Goal: Task Accomplishment & Management: Use online tool/utility

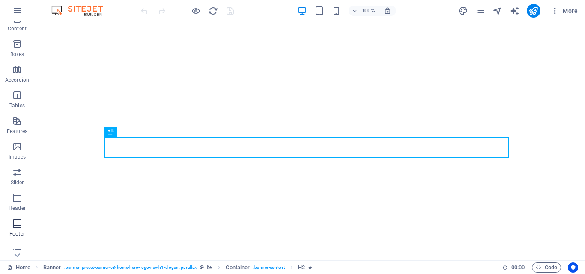
scroll to position [128, 0]
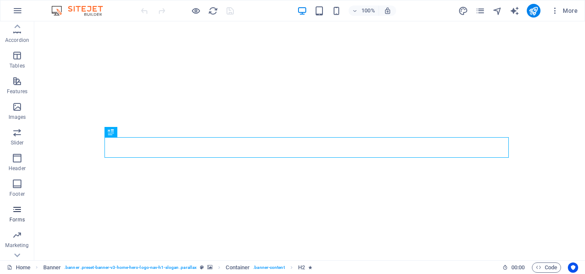
click at [18, 211] on icon "button" at bounding box center [17, 210] width 10 height 10
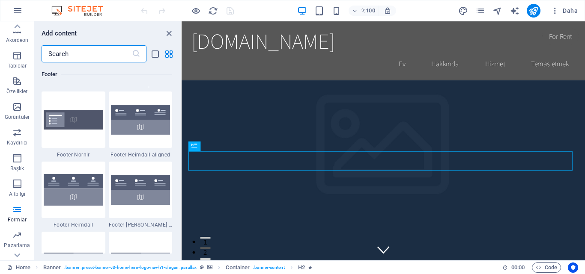
scroll to position [5944, 0]
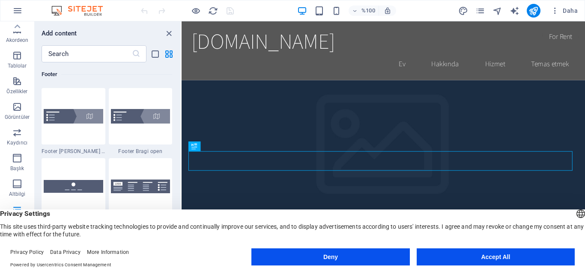
click at [478, 258] on button "Accept All" at bounding box center [495, 257] width 158 height 17
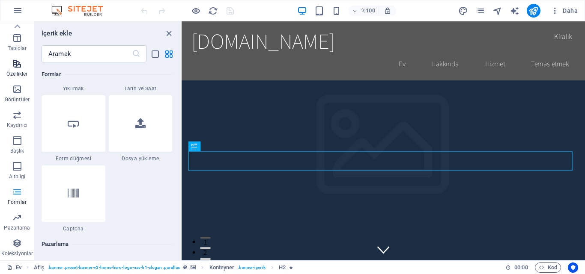
scroll to position [0, 0]
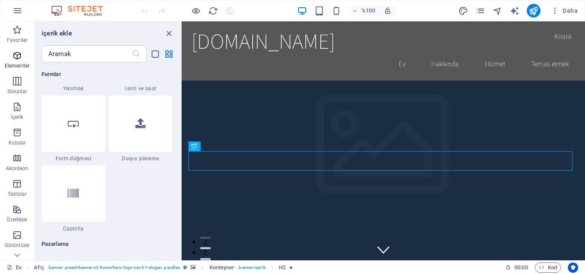
click at [13, 52] on icon "button" at bounding box center [17, 55] width 10 height 10
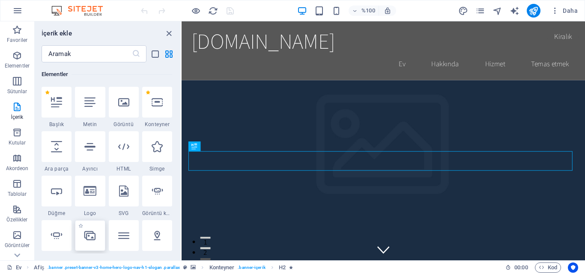
click at [90, 239] on icon at bounding box center [89, 235] width 11 height 11
select select "4"
select select "%"
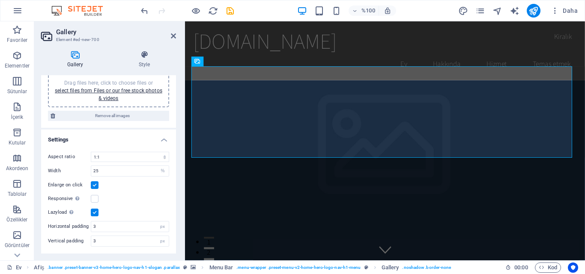
scroll to position [0, 0]
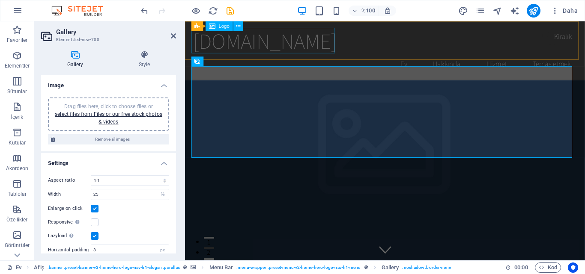
click at [312, 47] on div "[DOMAIN_NAME]" at bounding box center [395, 41] width 404 height 27
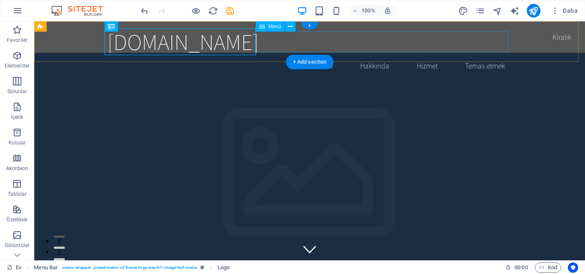
click at [488, 55] on nav "Ev Hakkında Hizmet Temas etmek" at bounding box center [309, 65] width 404 height 21
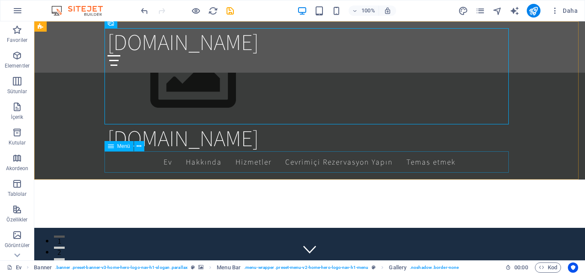
scroll to position [685, 0]
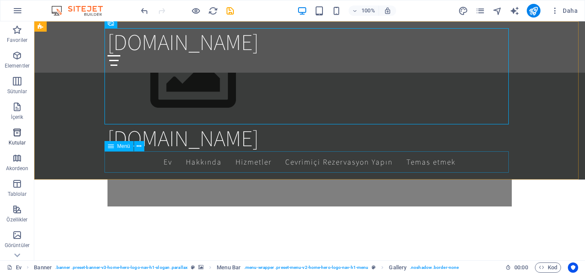
click at [18, 185] on icon "button" at bounding box center [17, 184] width 10 height 10
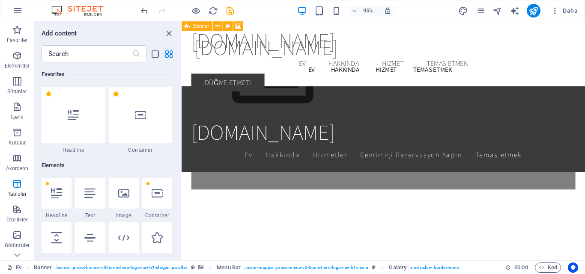
scroll to position [1511, 0]
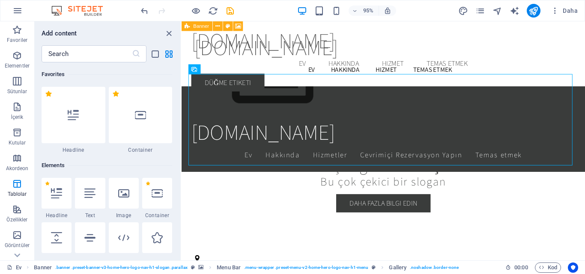
click at [246, 142] on div "[DOMAIN_NAME]" at bounding box center [394, 138] width 404 height 27
click at [168, 34] on icon "close panel" at bounding box center [169, 34] width 10 height 10
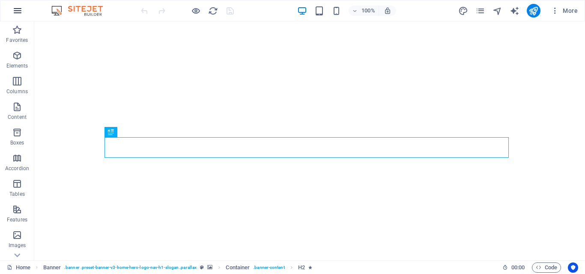
click at [14, 9] on icon "button" at bounding box center [17, 11] width 10 height 10
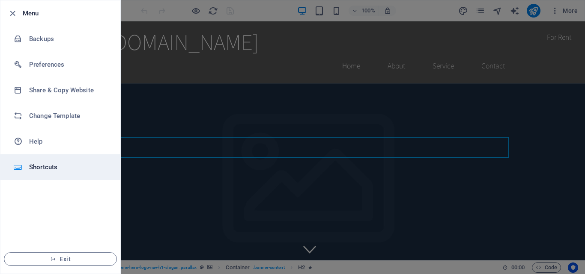
click at [44, 163] on h6 "Shortcuts" at bounding box center [68, 167] width 79 height 10
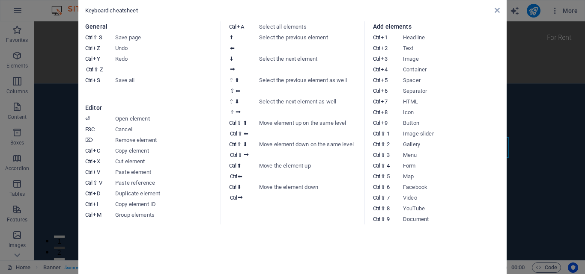
click at [41, 58] on aside "Keyboard cheatsheet General Ctrl ⇧ S Save page Ctrl Z Undo Ctrl Y Ctrl ⇧ Z Redo…" at bounding box center [292, 137] width 585 height 274
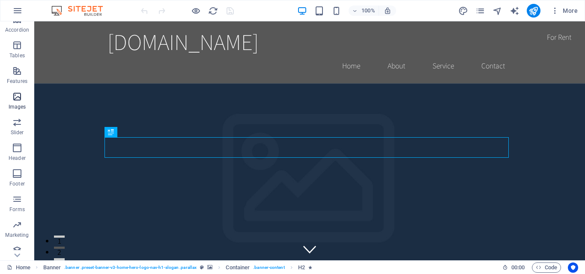
scroll to position [146, 0]
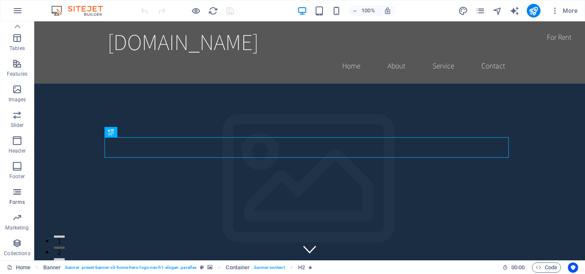
click at [20, 194] on icon "button" at bounding box center [17, 192] width 10 height 10
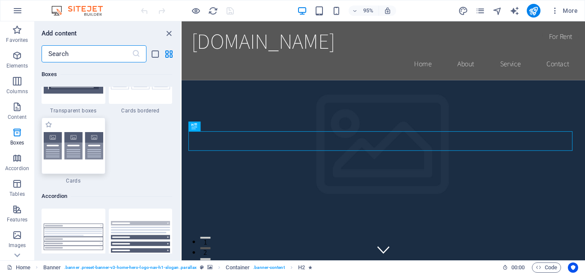
scroll to position [2696, 0]
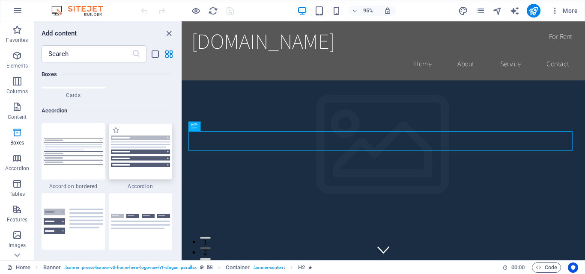
click at [122, 155] on img at bounding box center [140, 152] width 59 height 32
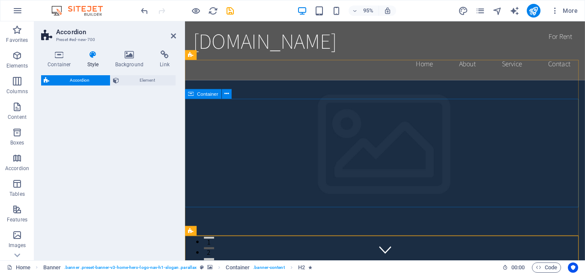
select select "rem"
select select "preset-accordion-v3-default"
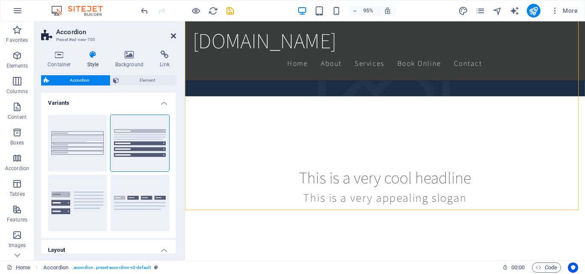
scroll to position [385, 0]
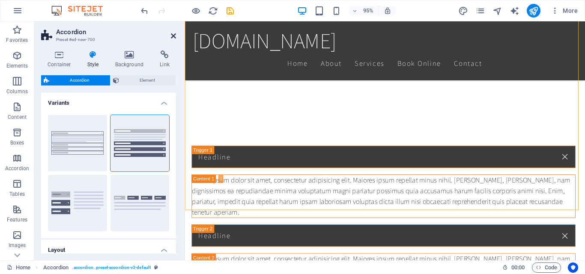
drag, startPoint x: 172, startPoint y: 36, endPoint x: 44, endPoint y: 83, distance: 136.3
click at [172, 36] on icon at bounding box center [173, 36] width 5 height 7
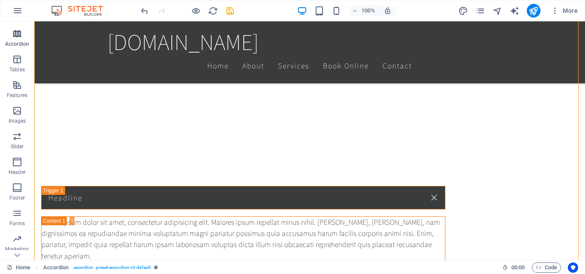
scroll to position [146, 0]
